Goal: Transaction & Acquisition: Purchase product/service

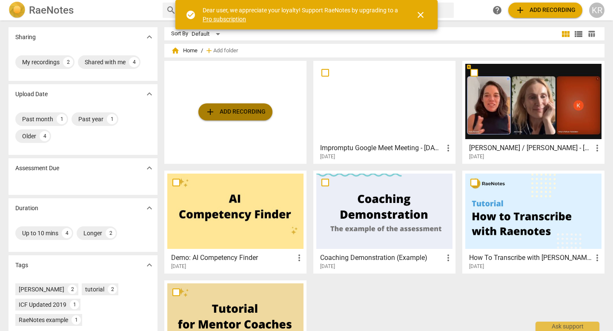
click at [247, 112] on span "add Add recording" at bounding box center [235, 112] width 60 height 10
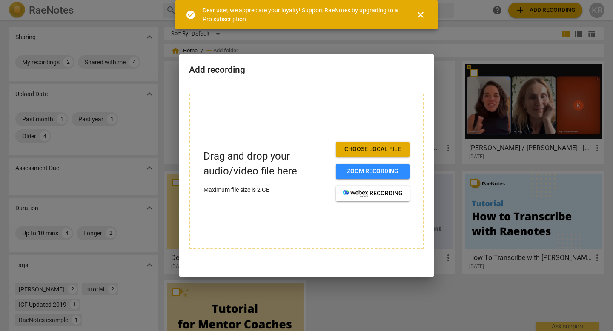
click at [381, 150] on span "Choose local file" at bounding box center [373, 149] width 60 height 9
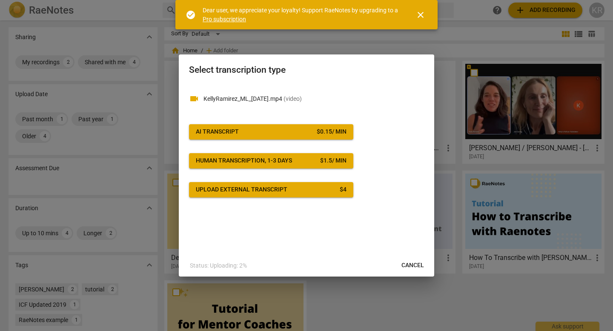
click at [288, 130] on span "AI Transcript $ 0.15 / min" at bounding box center [271, 132] width 151 height 9
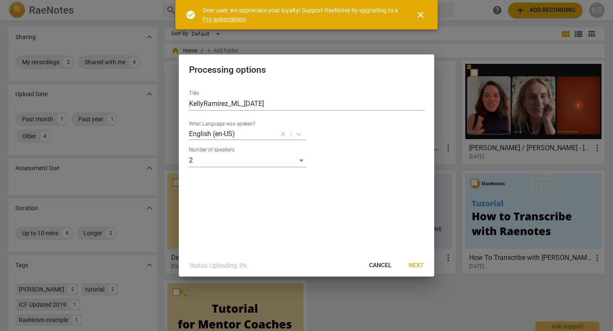
click at [415, 263] on span "Next" at bounding box center [416, 265] width 15 height 9
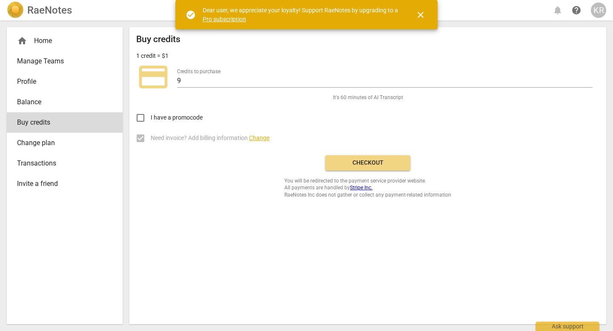
click at [360, 163] on span "Checkout" at bounding box center [368, 163] width 72 height 9
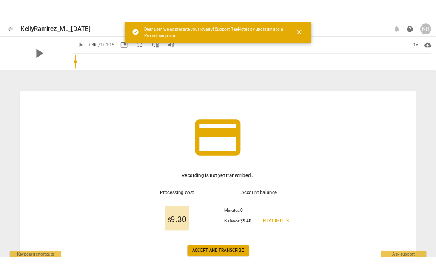
scroll to position [53, 0]
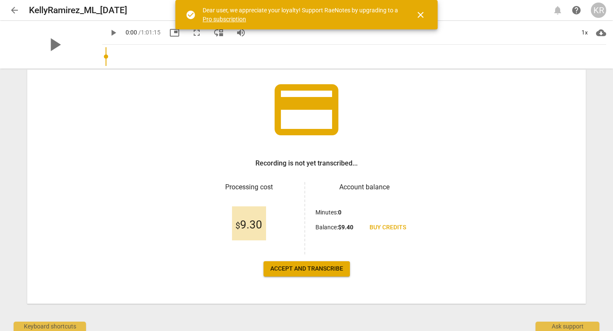
click at [309, 271] on span "Accept and transcribe" at bounding box center [306, 269] width 73 height 9
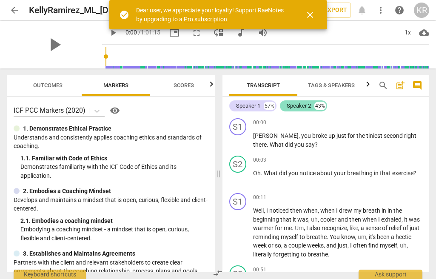
click at [295, 107] on div "Speaker 2" at bounding box center [299, 106] width 24 height 9
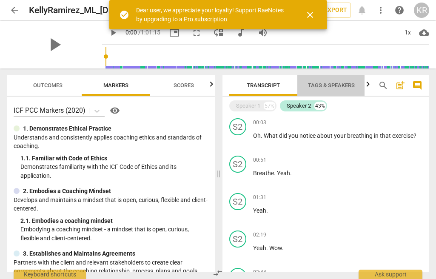
click at [321, 89] on span "Tags & Speakers" at bounding box center [331, 85] width 67 height 11
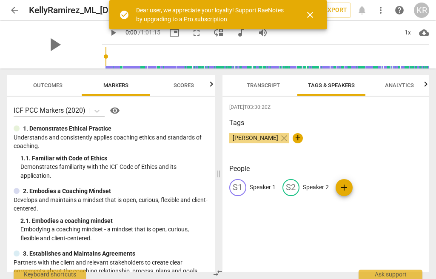
click at [313, 183] on p "Speaker 2" at bounding box center [316, 187] width 26 height 9
type input "[PERSON_NAME]"
click at [259, 188] on p "Speaker 1" at bounding box center [263, 187] width 26 height 9
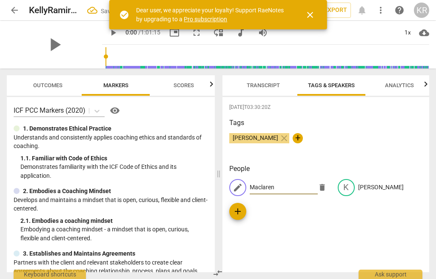
type input "Maclaren"
click at [332, 134] on div "[PERSON_NAME] close +" at bounding box center [326, 141] width 194 height 17
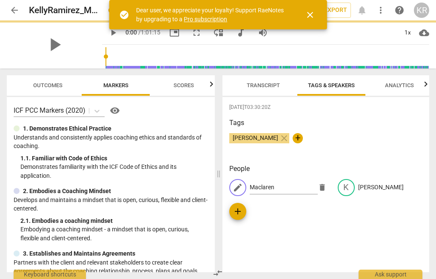
click at [260, 88] on span "Transcript" at bounding box center [263, 85] width 33 height 6
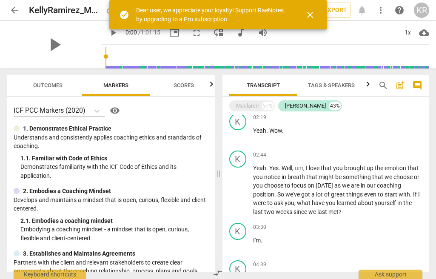
scroll to position [117, 0]
click at [249, 106] on div "Maclaren" at bounding box center [247, 106] width 23 height 9
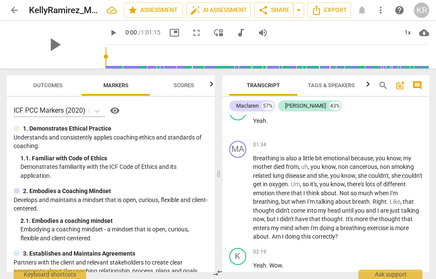
scroll to position [0, 0]
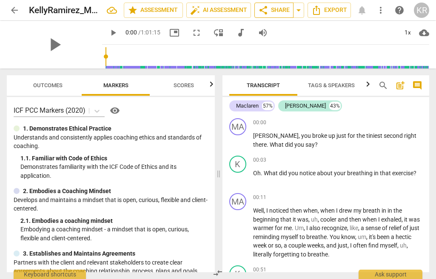
click at [275, 10] on span "share Share" at bounding box center [273, 10] width 31 height 10
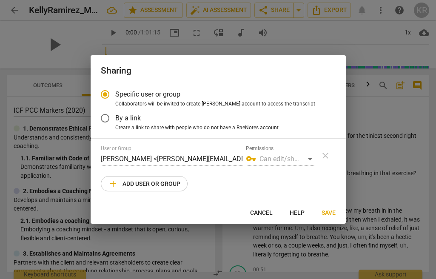
click at [139, 184] on span "add Add user or group" at bounding box center [144, 184] width 72 height 10
radio input "false"
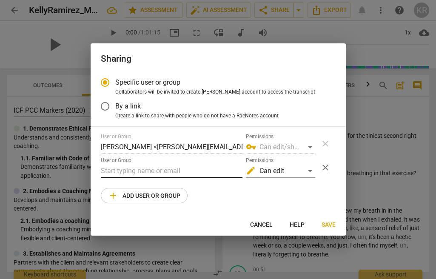
click at [134, 171] on input "text" at bounding box center [172, 171] width 142 height 14
click at [145, 168] on input "[PERSON_NAME]" at bounding box center [172, 171] width 142 height 14
paste input "[PERSON_NAME][EMAIL_ADDRESS][DOMAIN_NAME]"
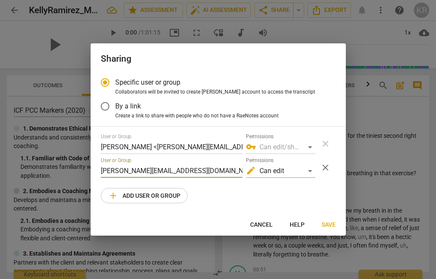
type input "[PERSON_NAME][EMAIL_ADDRESS][DOMAIN_NAME]"
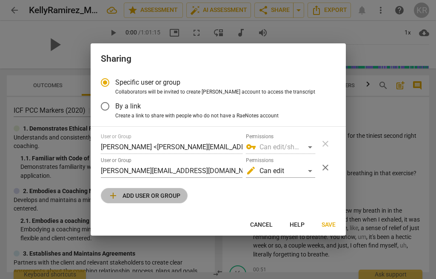
click at [166, 195] on span "add Add user or group" at bounding box center [144, 196] width 72 height 10
radio input "false"
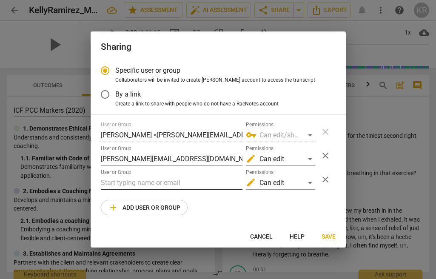
click at [172, 186] on input "text" at bounding box center [172, 183] width 142 height 14
paste input "[EMAIL_ADDRESS][DOMAIN_NAME]"
type input "[EMAIL_ADDRESS][DOMAIN_NAME]"
click at [331, 235] on span "Save" at bounding box center [329, 237] width 14 height 9
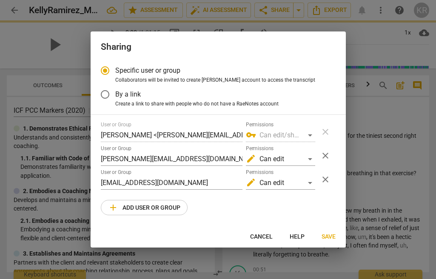
radio input "false"
type input "[PERSON_NAME] <[PERSON_NAME][EMAIL_ADDRESS][DOMAIN_NAME]>"
type input "[PERSON_NAME] <[EMAIL_ADDRESS][DOMAIN_NAME]>"
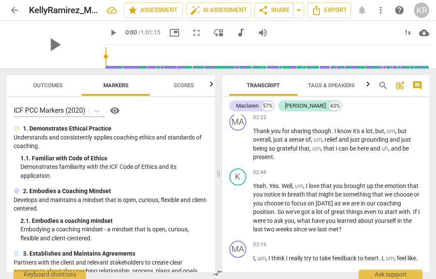
scroll to position [462, 0]
